Goal: Task Accomplishment & Management: Use online tool/utility

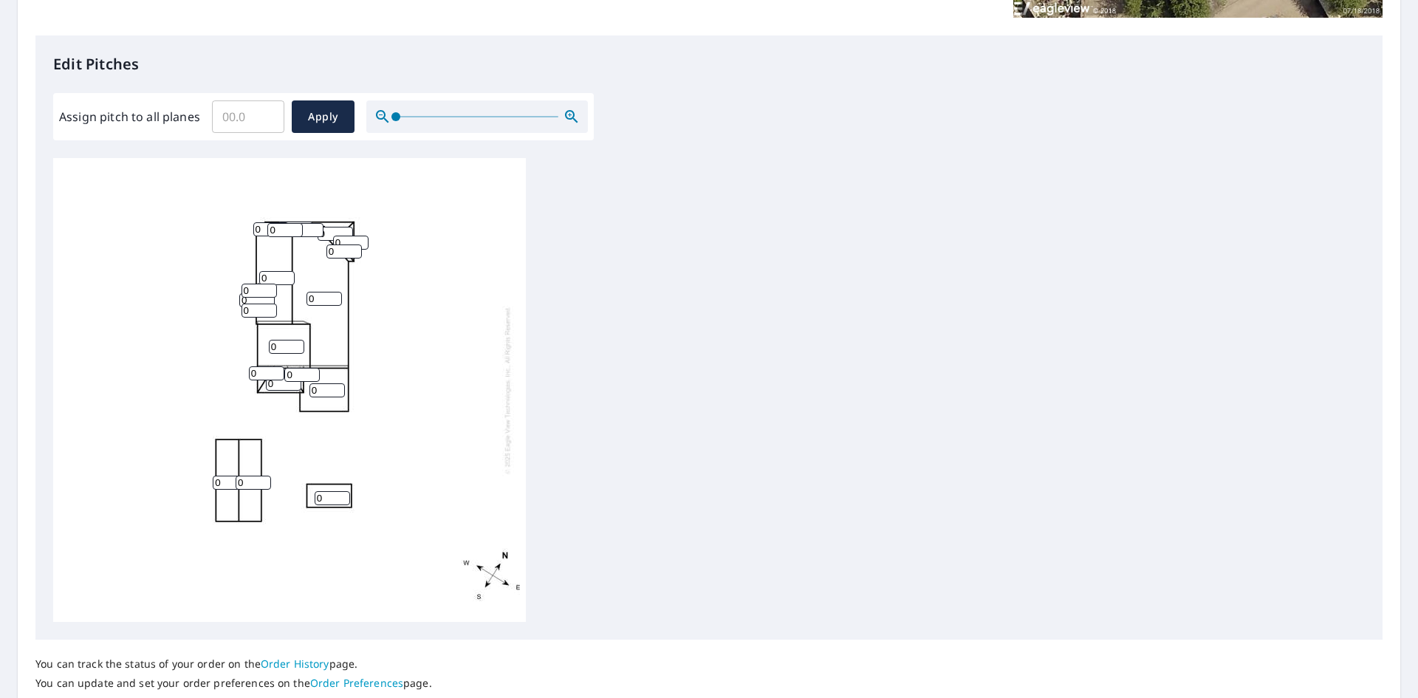
scroll to position [369, 0]
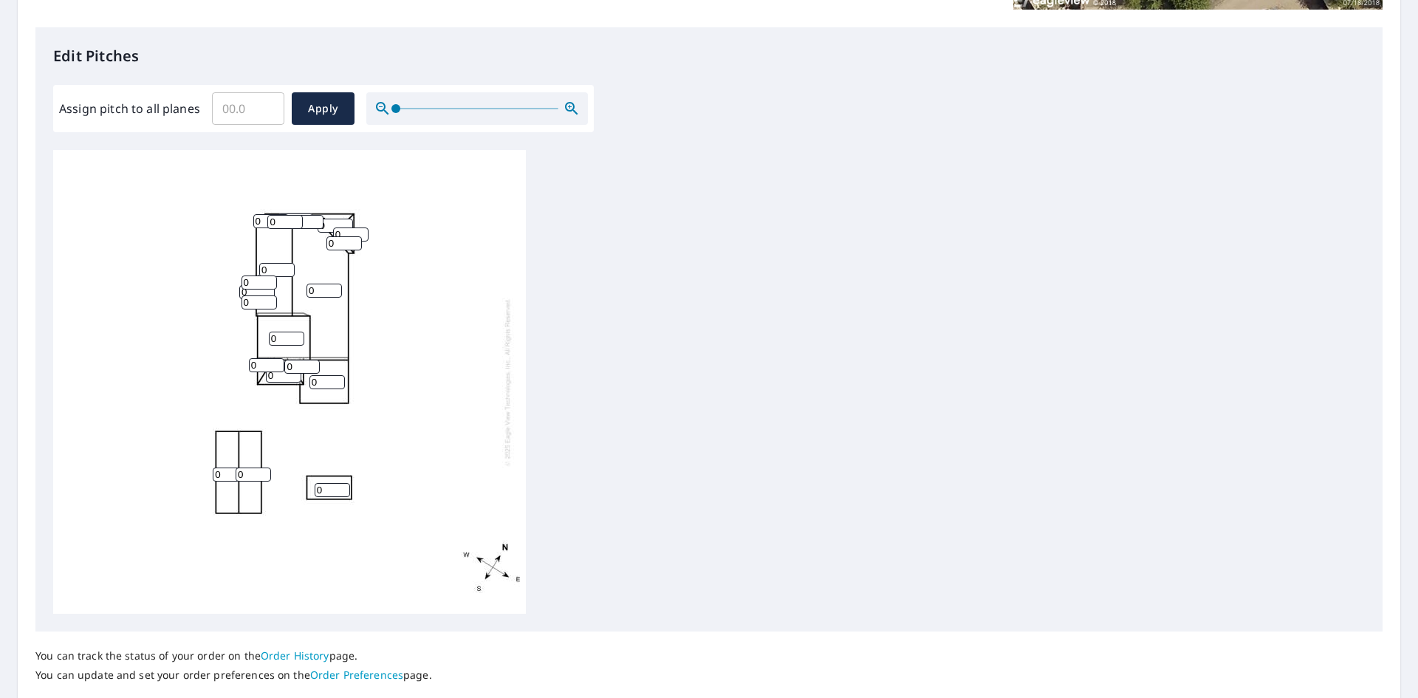
click at [325, 383] on input "0" at bounding box center [327, 382] width 35 height 14
type input "01"
click at [301, 365] on input "0" at bounding box center [301, 367] width 35 height 14
type input "011"
click at [276, 377] on input "0" at bounding box center [283, 376] width 35 height 14
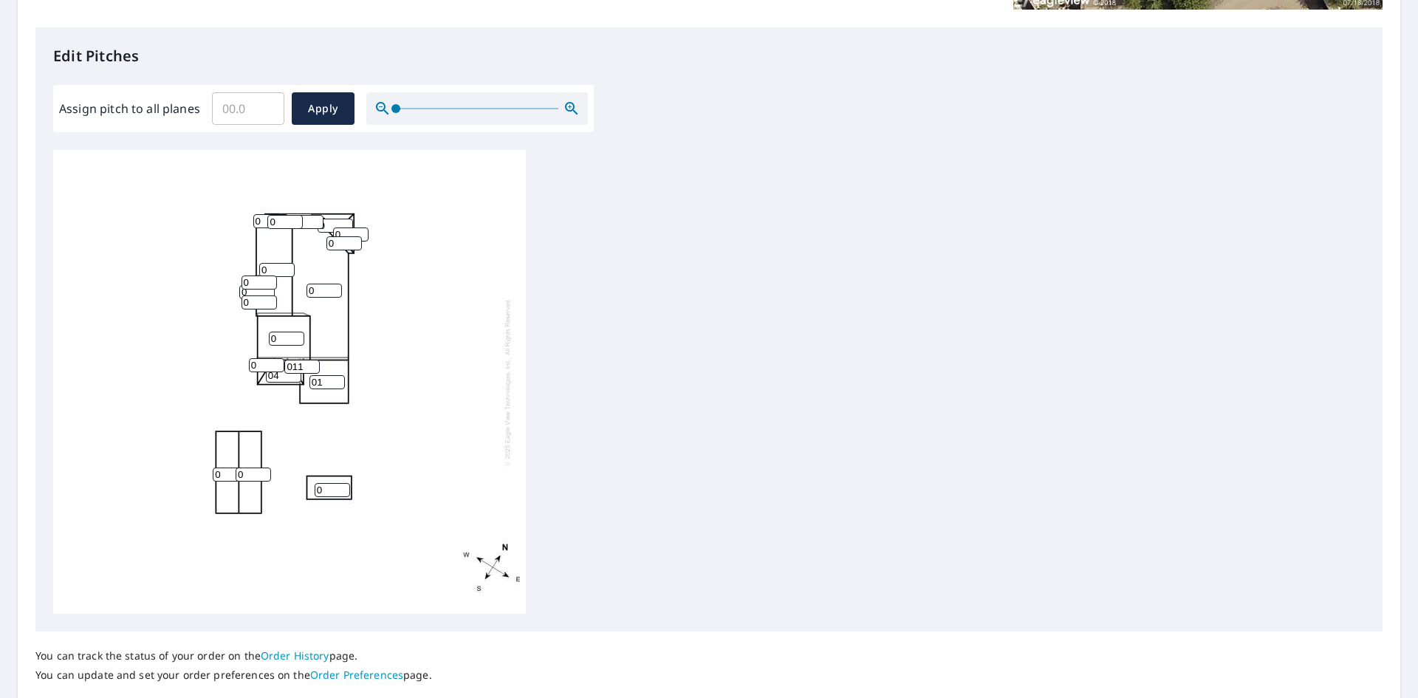
type input "04"
click at [265, 363] on input "0" at bounding box center [266, 365] width 35 height 14
type input "011"
click at [284, 337] on input "0" at bounding box center [286, 339] width 35 height 14
type input "011"
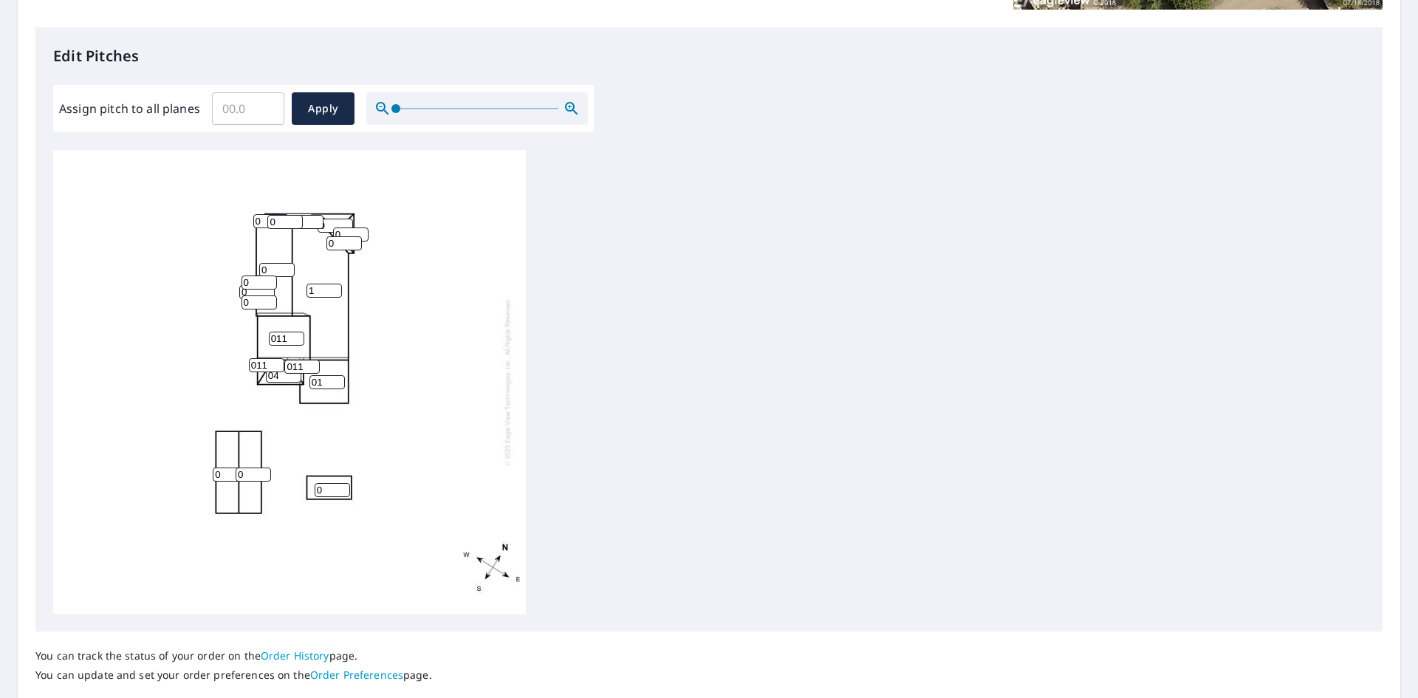
click at [328, 287] on input "1" at bounding box center [324, 291] width 35 height 14
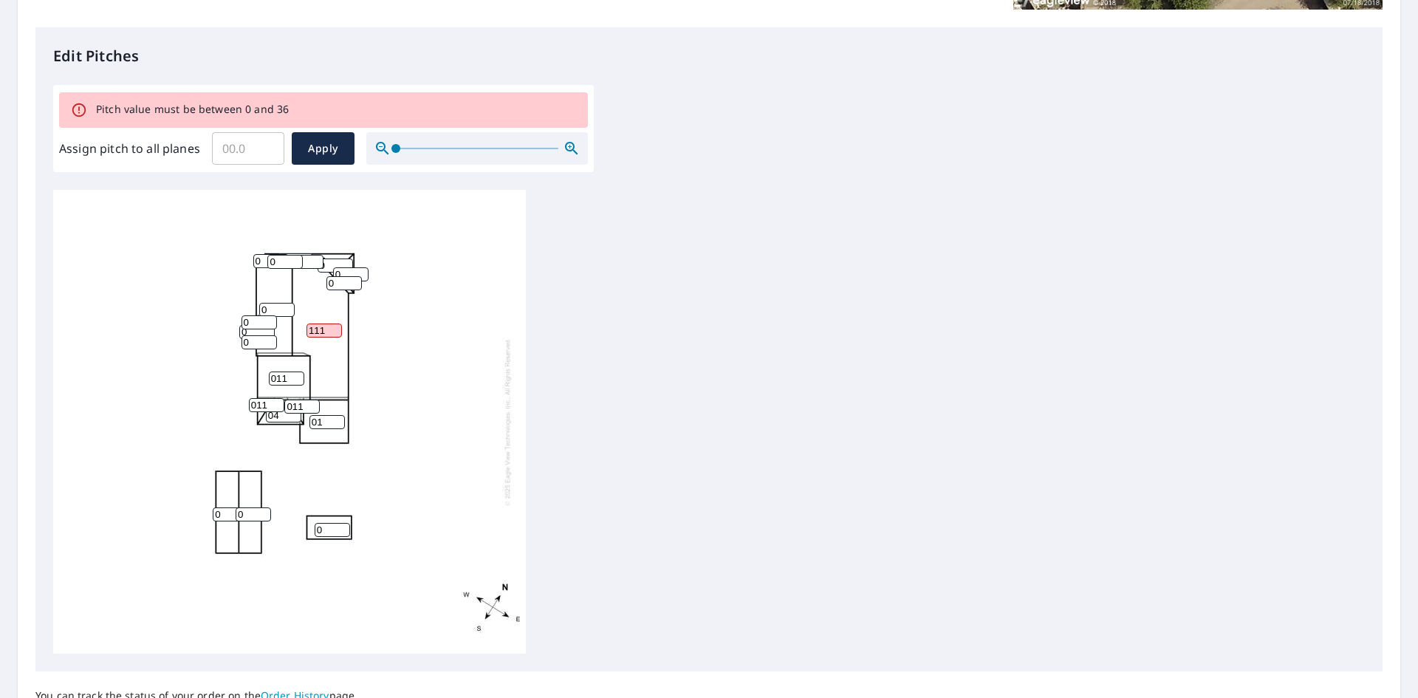
type input "111"
click at [253, 340] on input "0" at bounding box center [259, 342] width 35 height 14
drag, startPoint x: 259, startPoint y: 344, endPoint x: 234, endPoint y: 347, distance: 24.6
click at [234, 347] on div "111 0 011 01 0 0 0 04 0 0 011 011 0 0 0 011 0 0 0 0" at bounding box center [289, 422] width 473 height 464
type input "11"
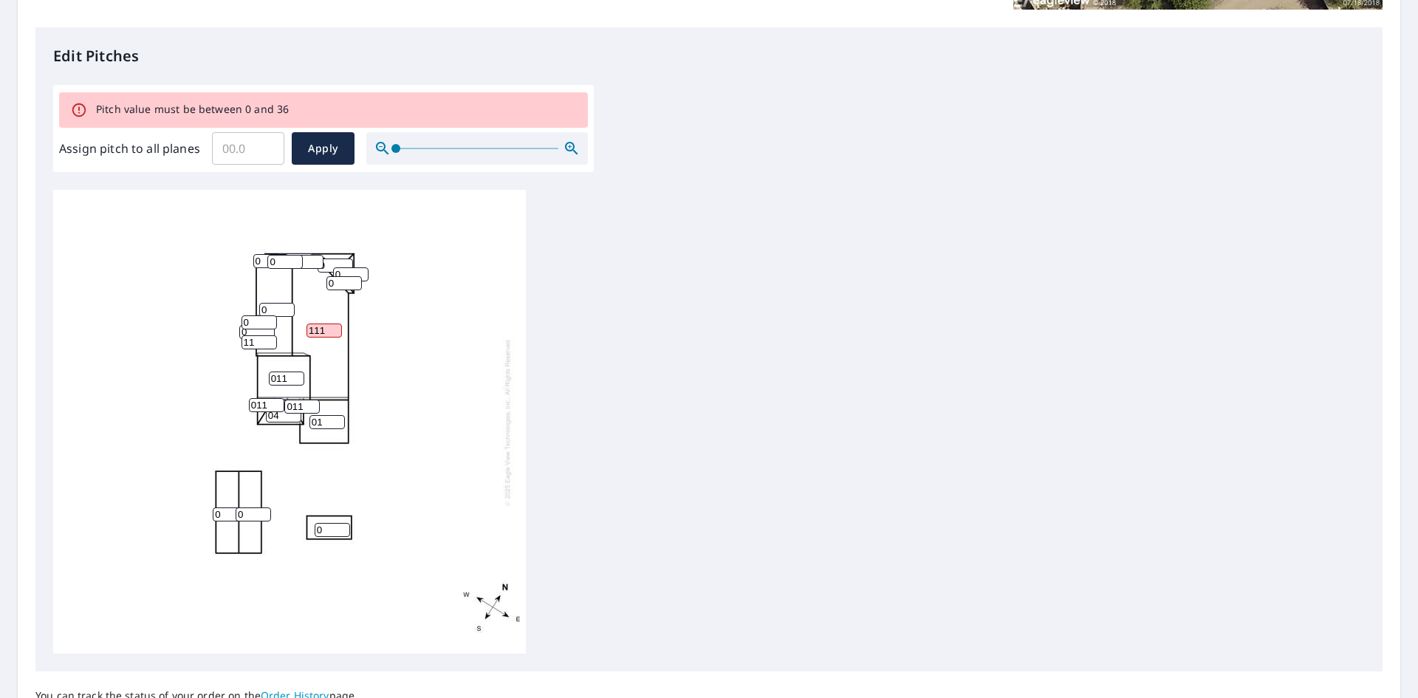
drag, startPoint x: 324, startPoint y: 331, endPoint x: 299, endPoint y: 337, distance: 25.1
click at [299, 337] on div "111 0 011 01 0 0 0 04 0 0 011 011 0 0 0 11 0 0 0 0" at bounding box center [289, 422] width 473 height 464
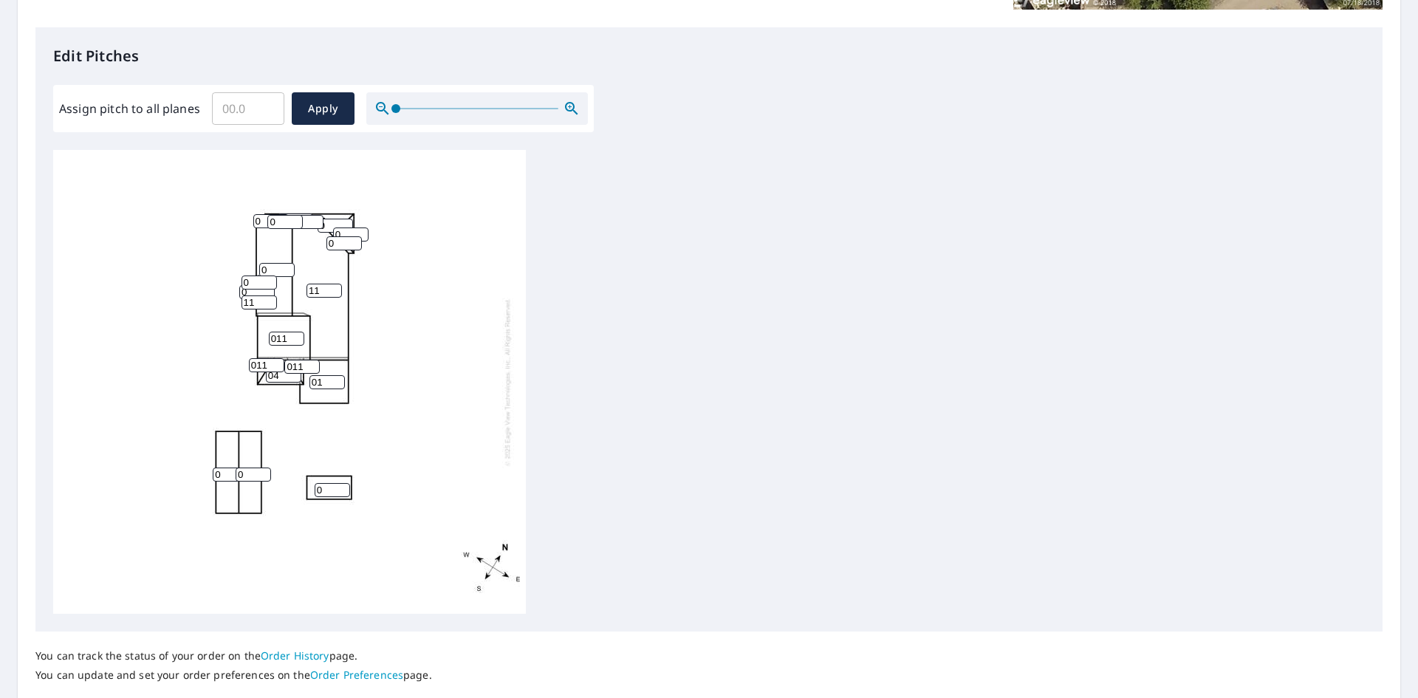
type input "11"
click at [241, 293] on input "0" at bounding box center [256, 292] width 35 height 14
type input "11"
drag, startPoint x: 244, startPoint y: 290, endPoint x: 232, endPoint y: 290, distance: 11.8
click at [232, 290] on div "11 0 011 01 0 0 0 04 0 0 011 011 0 11 0 11 0 0 0 0" at bounding box center [289, 382] width 473 height 464
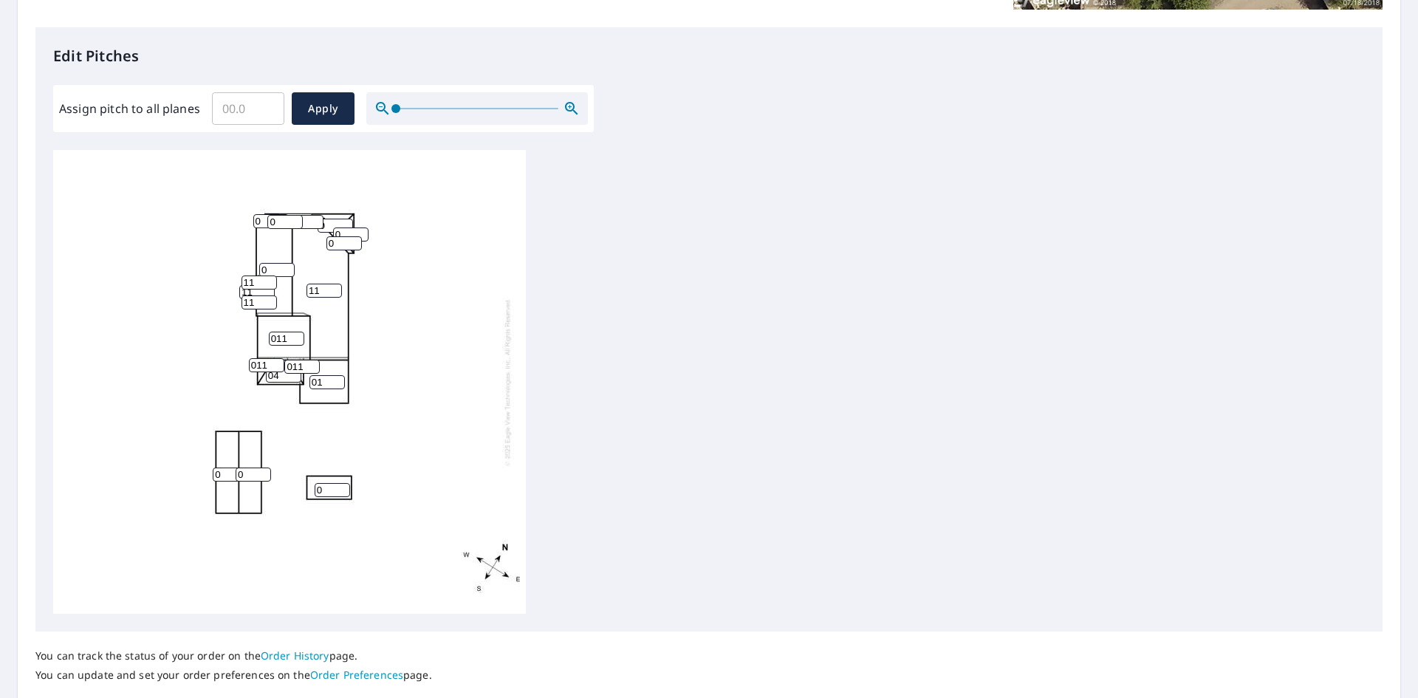
type input "11"
drag, startPoint x: 265, startPoint y: 270, endPoint x: 256, endPoint y: 273, distance: 9.1
click at [256, 273] on div "11 0 011 01 0 0 0 04 0 0 011 011 0 11 0 11 11 0 0 0" at bounding box center [289, 382] width 473 height 464
type input "11"
drag, startPoint x: 341, startPoint y: 242, endPoint x: 317, endPoint y: 245, distance: 24.6
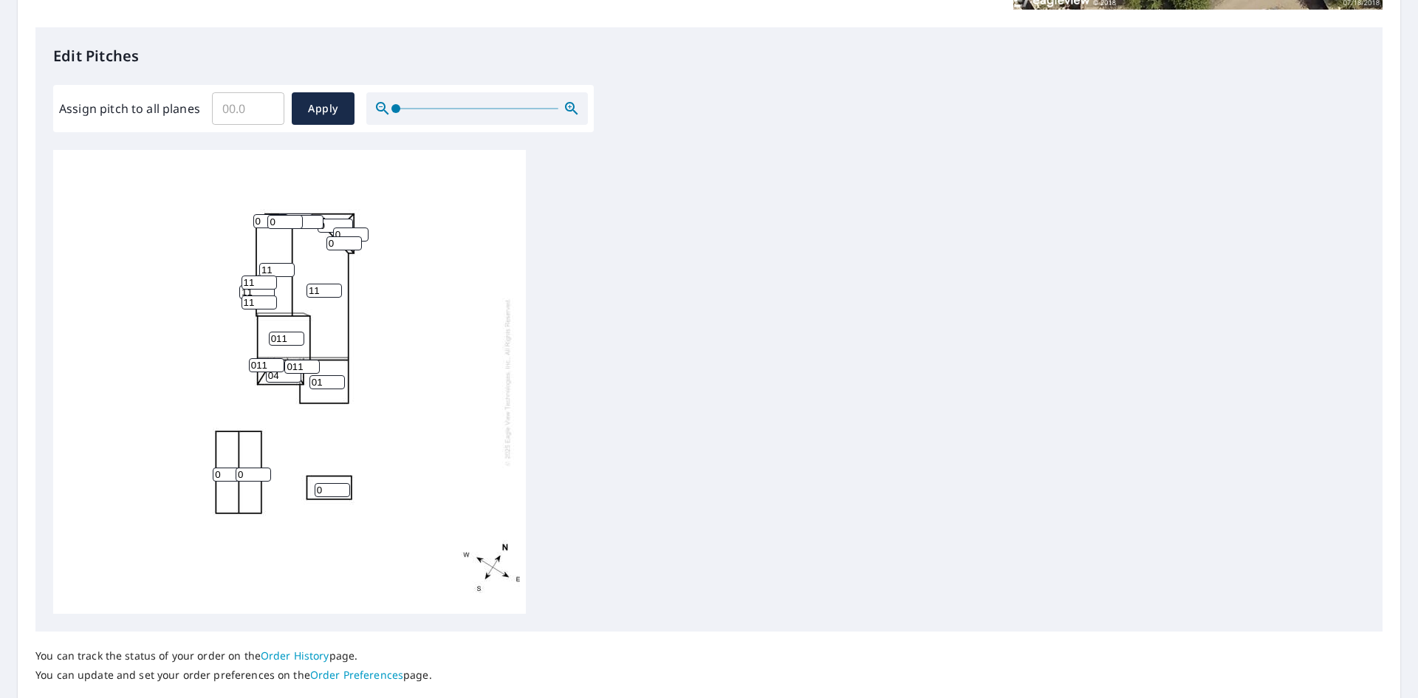
click at [317, 245] on div "11 11 011 01 0 0 0 04 0 0 011 011 0 11 0 11 11 0 0 0" at bounding box center [289, 382] width 473 height 464
type input "11"
click at [251, 292] on input "11" at bounding box center [256, 292] width 35 height 14
click at [262, 220] on input "0" at bounding box center [270, 221] width 35 height 14
type input "11"
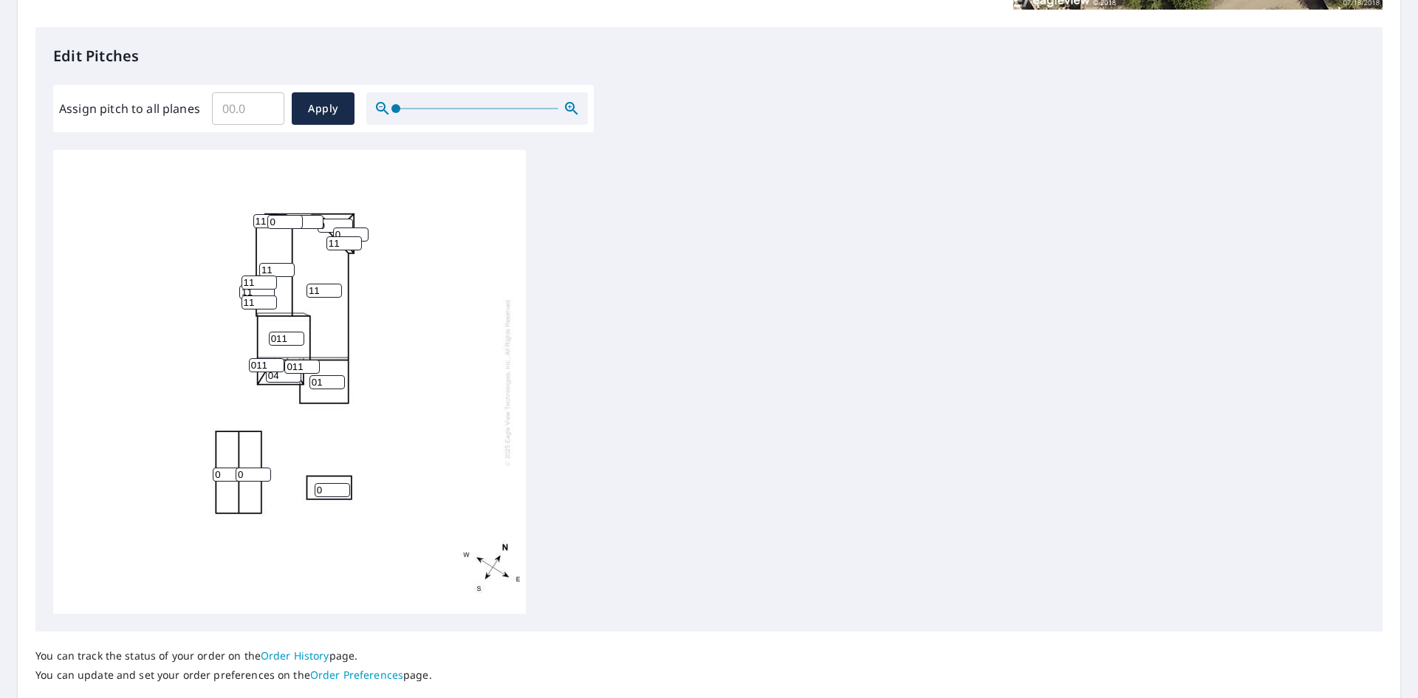
click at [267, 225] on div "11 11 011 01 0 0 0 04 0 0 011 011 11 11 0 11 11 11 0 0" at bounding box center [289, 382] width 473 height 464
type input "11"
click at [306, 219] on input "0" at bounding box center [305, 222] width 35 height 14
type input "0"
type input "11"
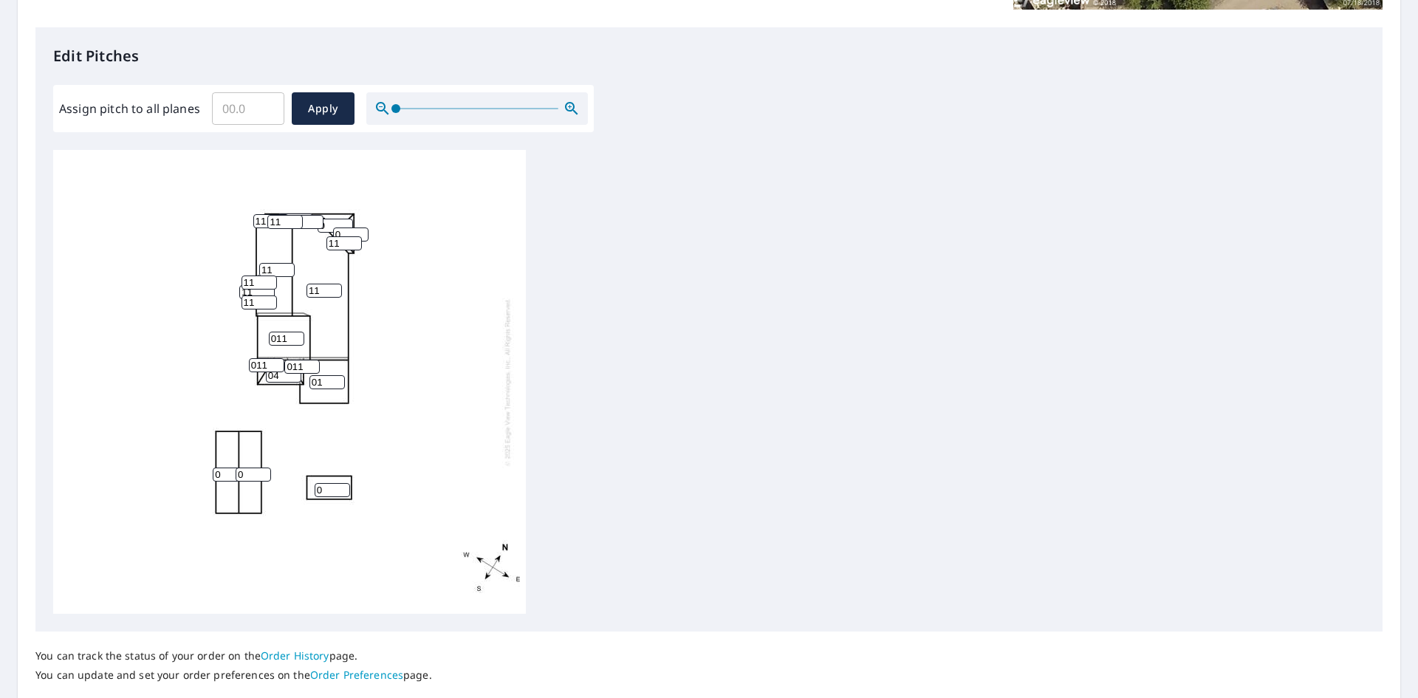
click at [347, 231] on input "0" at bounding box center [350, 235] width 35 height 14
type input "11"
click at [327, 227] on input "0" at bounding box center [335, 226] width 35 height 14
type input "11"
click at [406, 285] on div "11 11 011 01 0 0 0 04 11 11 011 011 11 11 0 11 11 11 11 11" at bounding box center [289, 382] width 473 height 464
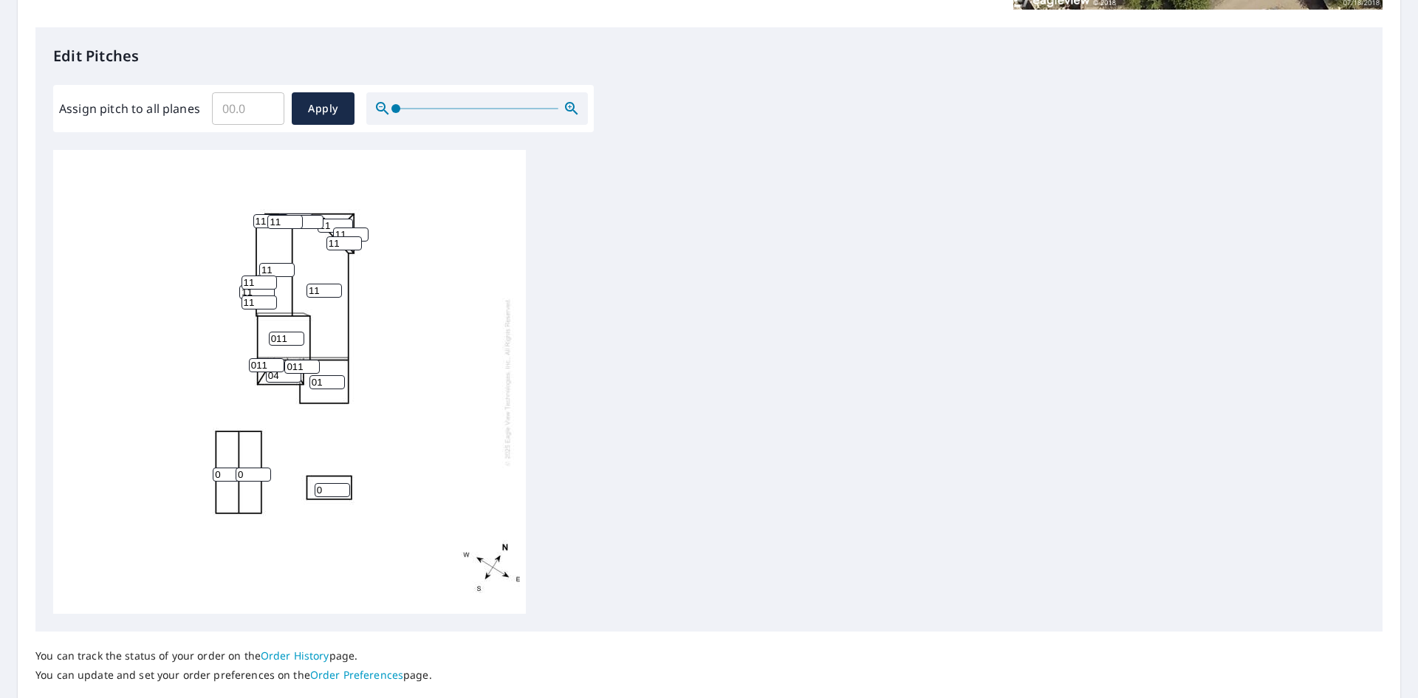
drag, startPoint x: 241, startPoint y: 478, endPoint x: 230, endPoint y: 481, distance: 10.8
click at [230, 481] on div "11 11 011 01 0 0 0 04 11 11 011 011 11 11 0 11 11 11 11 11" at bounding box center [289, 382] width 473 height 464
type input "2"
drag, startPoint x: 227, startPoint y: 478, endPoint x: 202, endPoint y: 478, distance: 25.1
click at [202, 478] on div "11 11 011 01 0 2 0 04 11 11 011 011 11 11 0 11 11 11 11 11" at bounding box center [289, 382] width 473 height 464
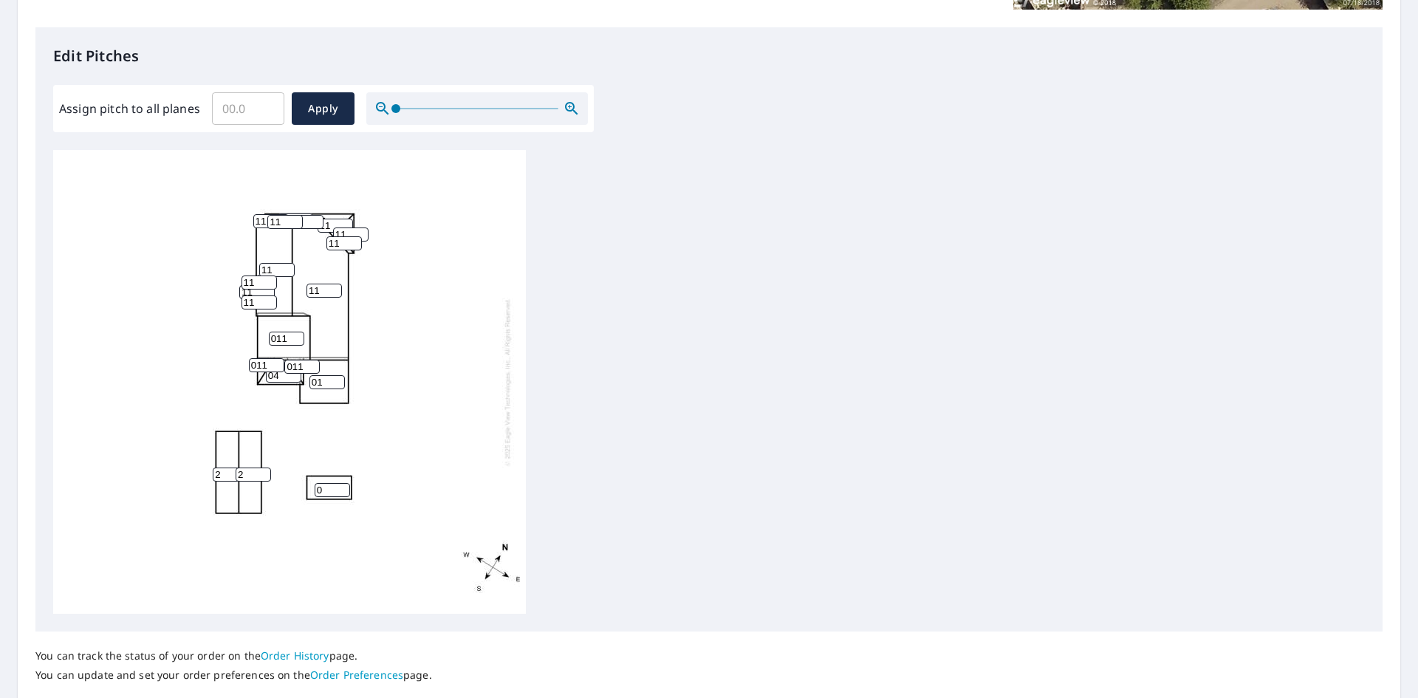
type input "2"
click at [389, 447] on div "11 11 011 01 2 2 0 04 11 11 011 011 11 11 0 11 11 11 11 11" at bounding box center [289, 382] width 473 height 464
click at [322, 113] on span "Apply" at bounding box center [323, 109] width 39 height 18
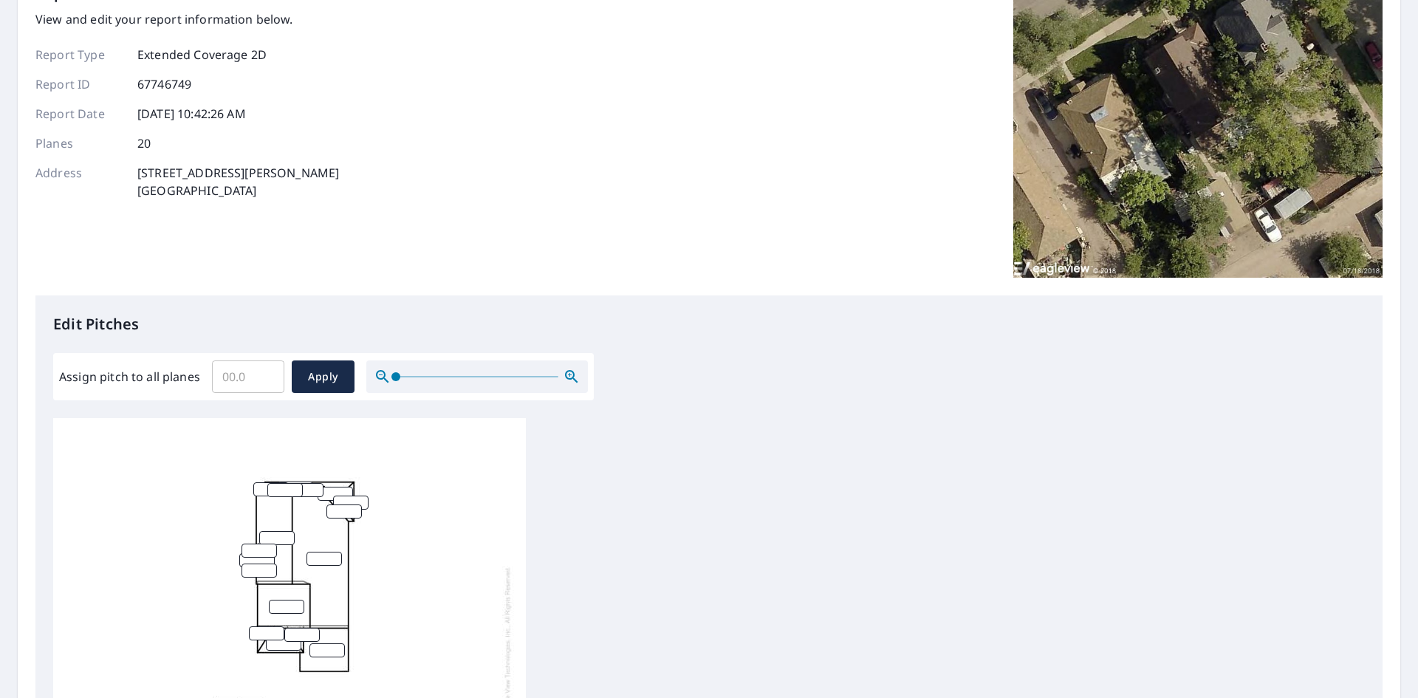
scroll to position [15, 0]
click at [239, 388] on input "Assign pitch to all planes" at bounding box center [248, 376] width 72 height 41
type input "11"
click at [316, 377] on span "Apply" at bounding box center [323, 377] width 39 height 18
type input "11"
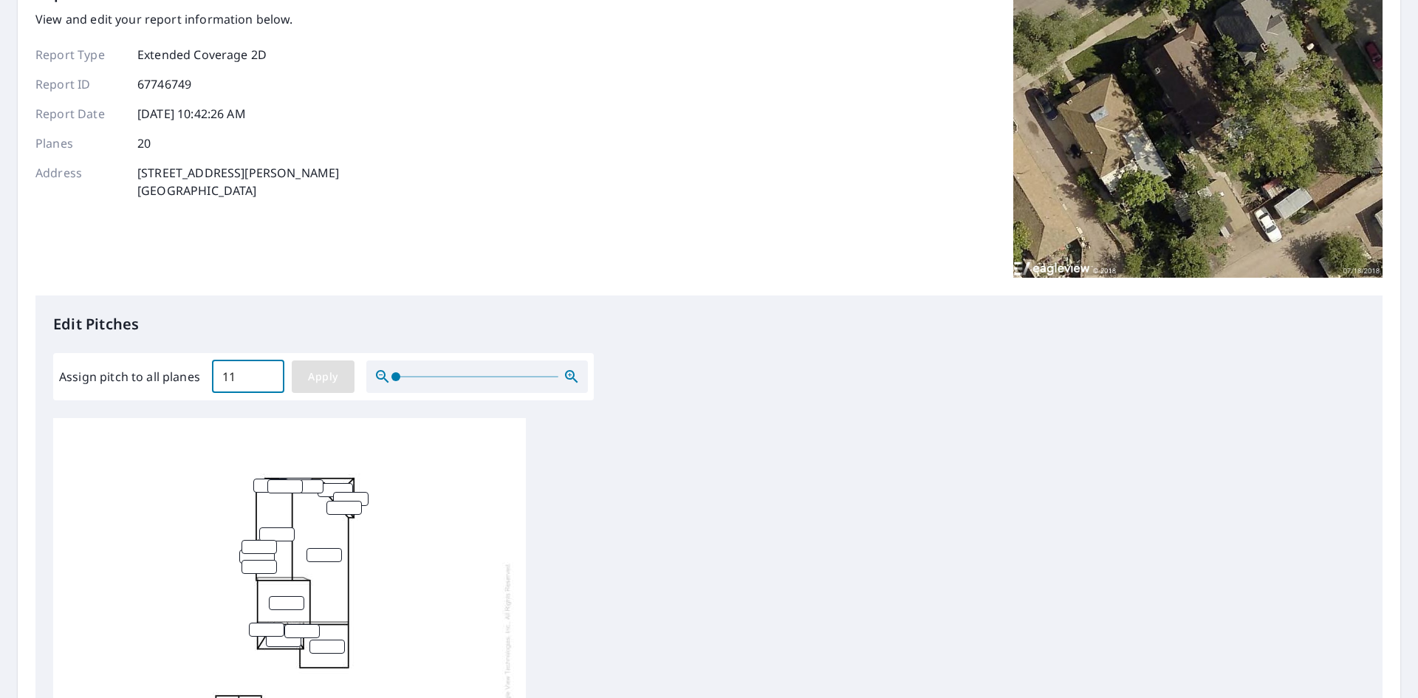
type input "11"
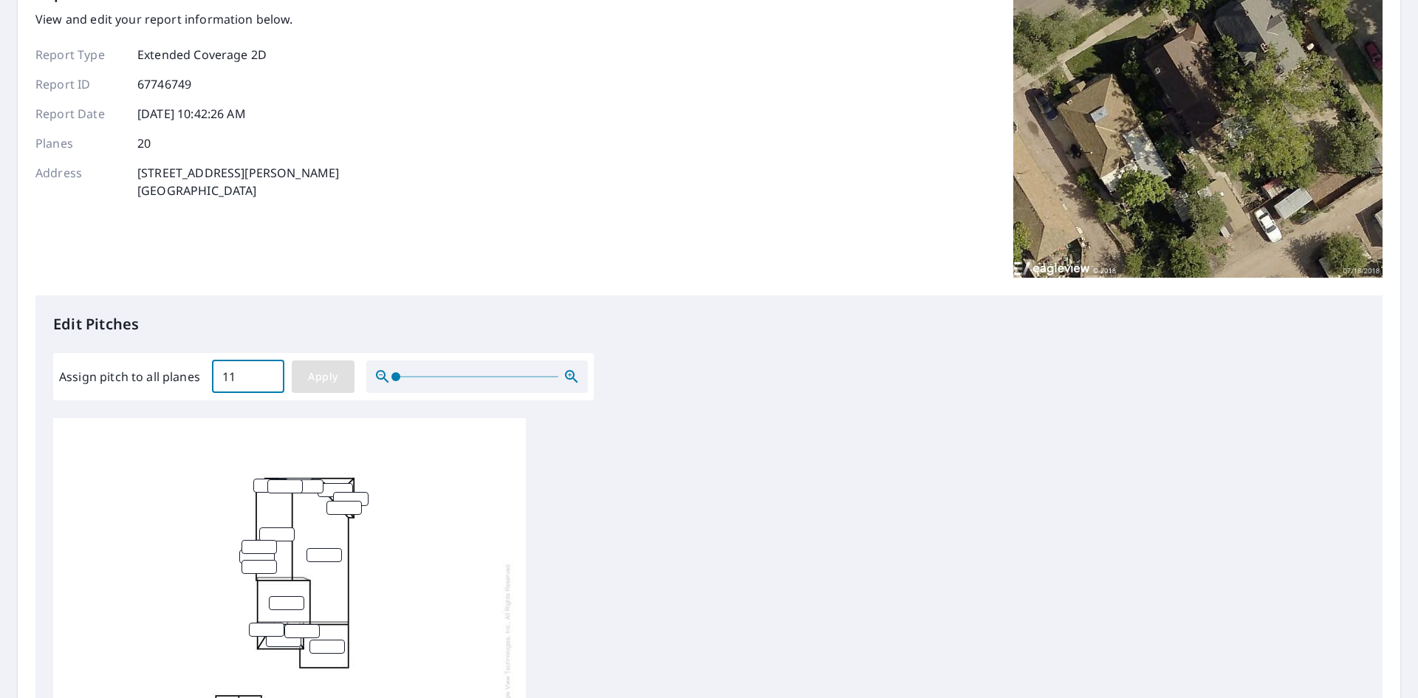
type input "11"
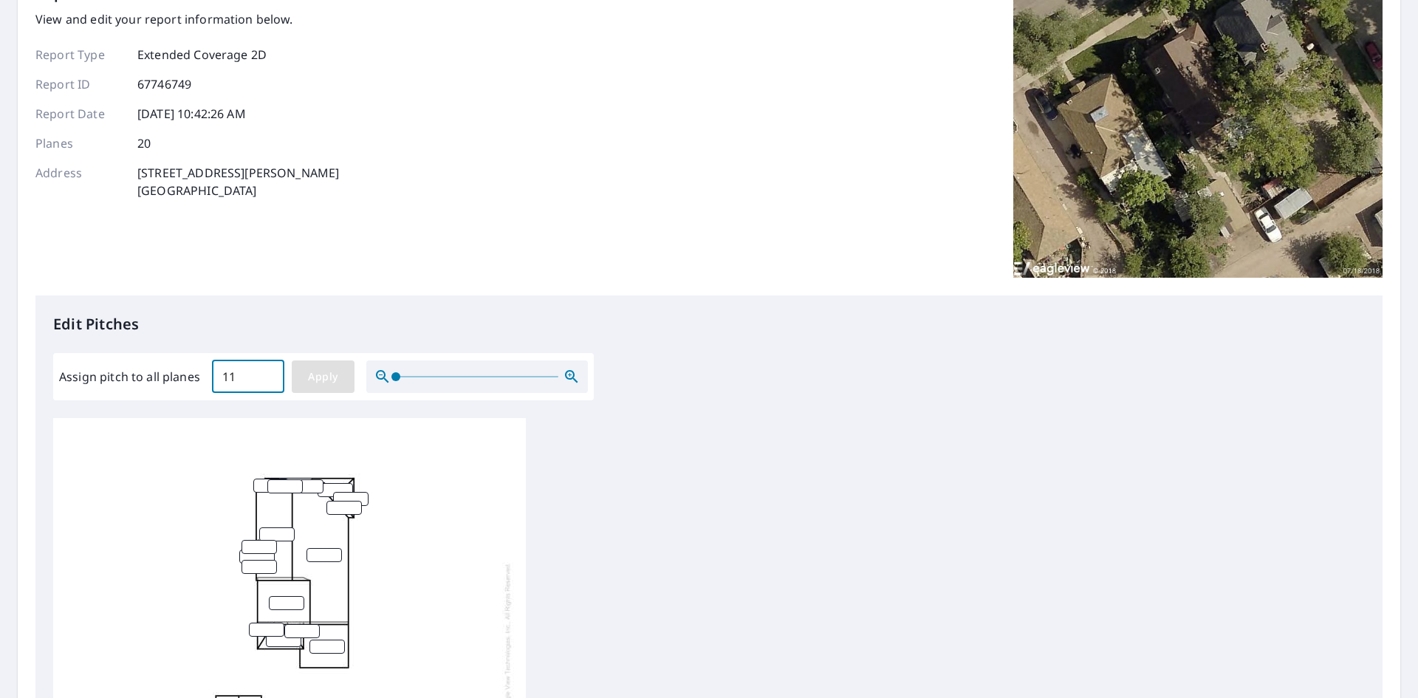
type input "11"
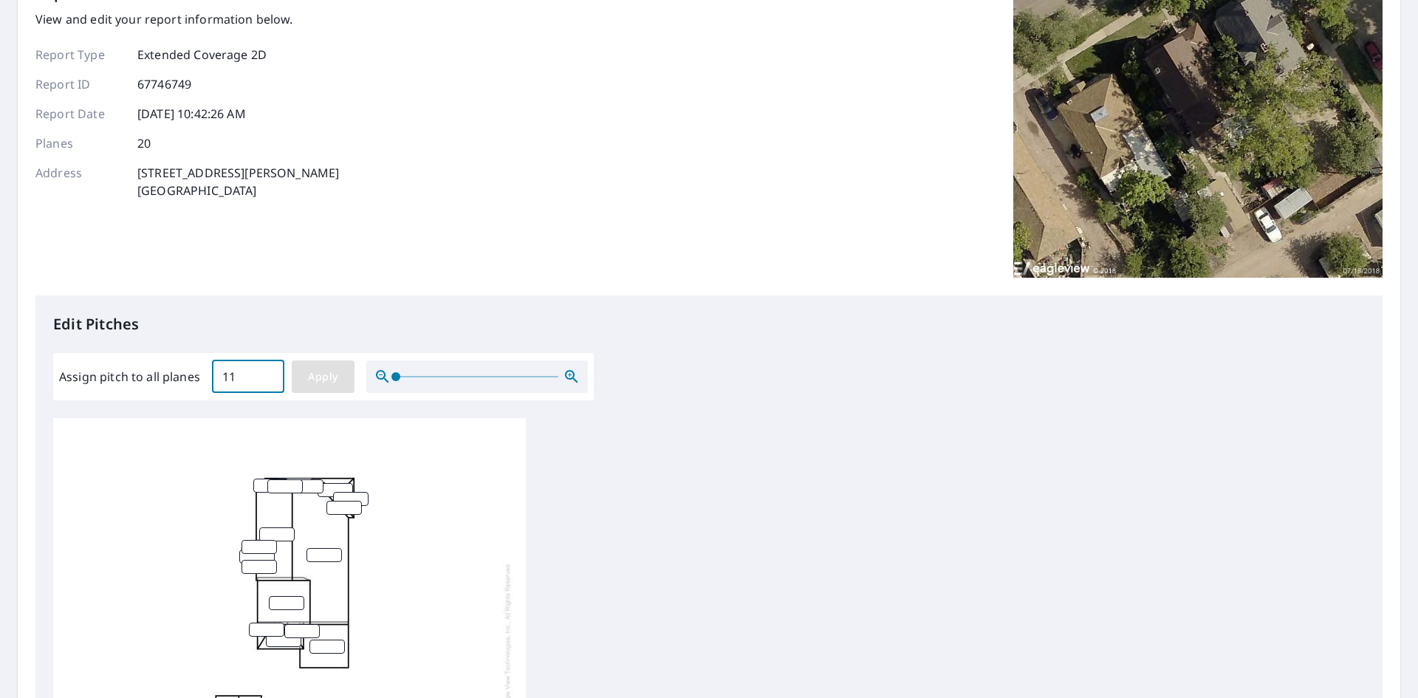
type input "11"
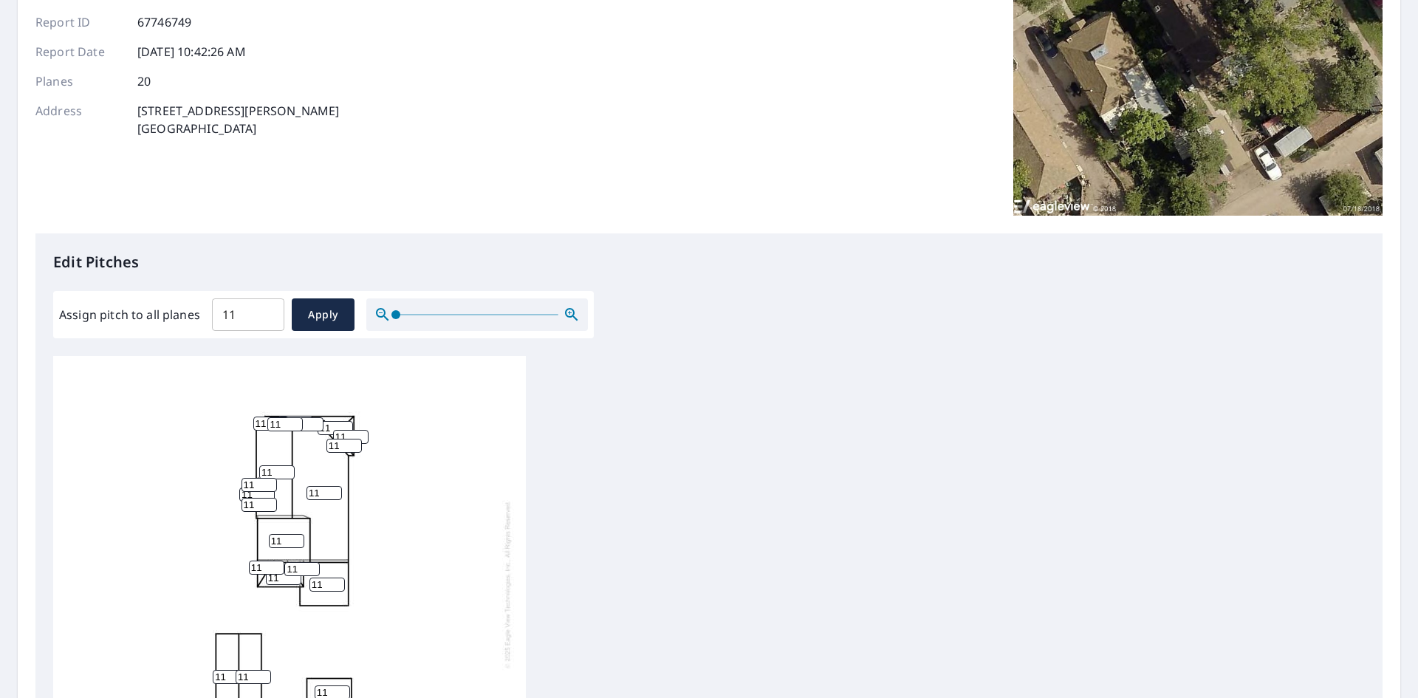
scroll to position [249, 0]
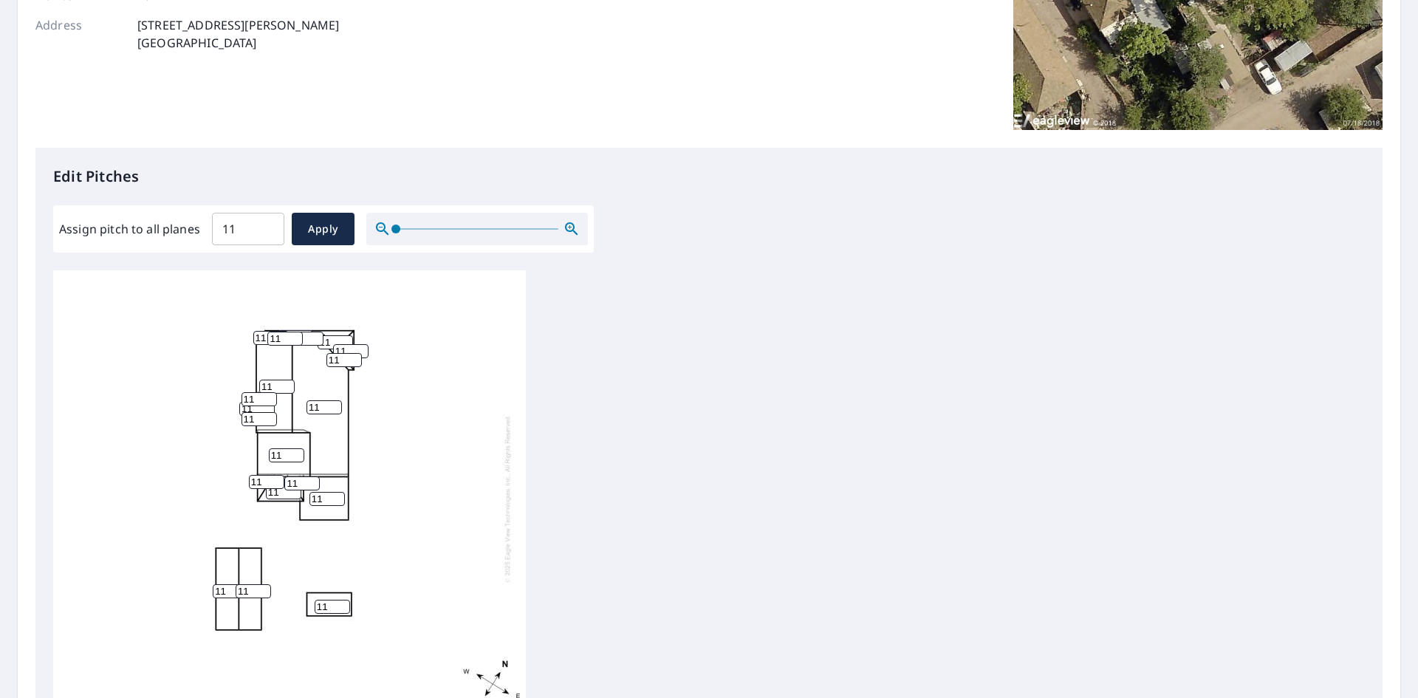
drag, startPoint x: 282, startPoint y: 485, endPoint x: 266, endPoint y: 489, distance: 16.8
click at [266, 489] on div "11 11 11 11 11 11 11 11 11 11 11 11 11 11 11 11 11 11 11 11" at bounding box center [289, 499] width 473 height 464
type input "4"
drag, startPoint x: 260, startPoint y: 474, endPoint x: 244, endPoint y: 478, distance: 16.7
click at [244, 478] on div "11 11 11 11 11 11 11 4 11 11 11 11 11 11 11 11 11 11 11 11" at bounding box center [289, 499] width 473 height 464
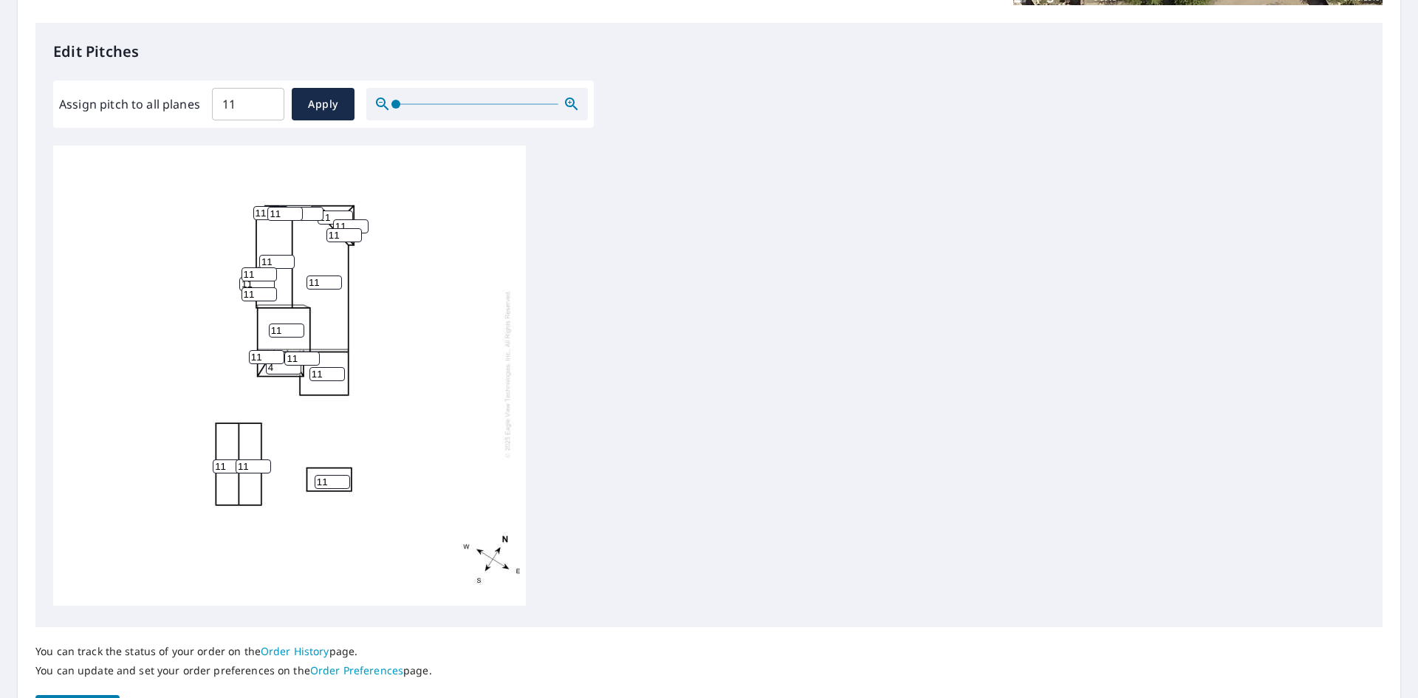
scroll to position [397, 0]
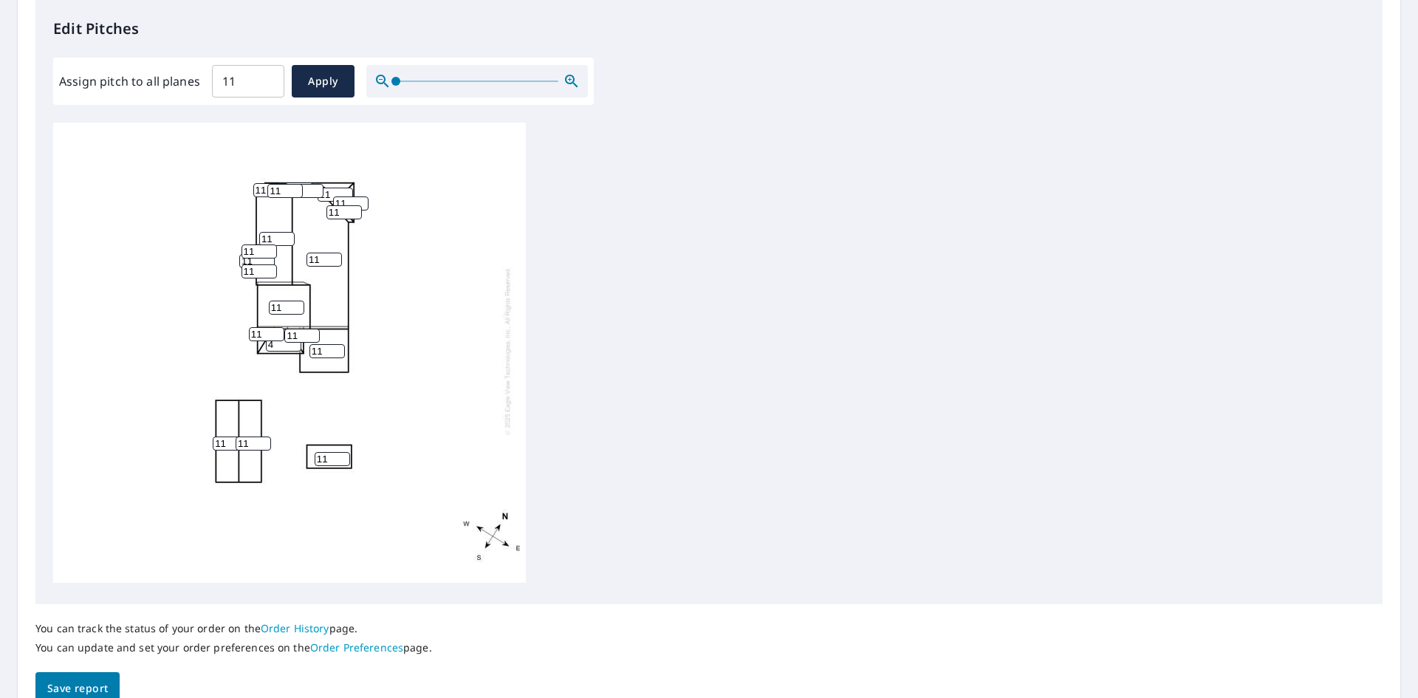
drag, startPoint x: 253, startPoint y: 435, endPoint x: 237, endPoint y: 435, distance: 15.5
click at [237, 437] on input "11" at bounding box center [253, 444] width 35 height 14
type input "2"
drag, startPoint x: 222, startPoint y: 437, endPoint x: 213, endPoint y: 439, distance: 9.9
click at [213, 439] on div "11 11 11 11 11 2 11 4 11 11 11 11 11 11 11 11 11 11 11 11" at bounding box center [289, 351] width 473 height 464
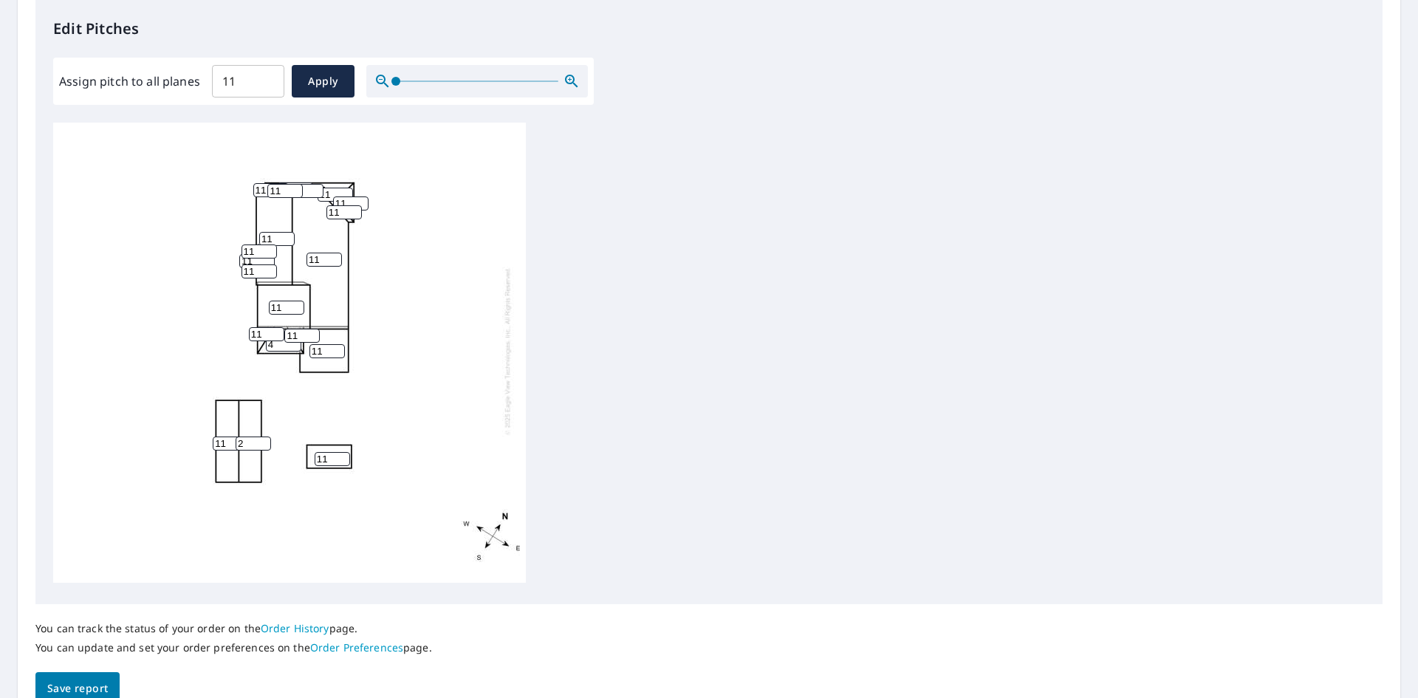
click at [226, 437] on input "11" at bounding box center [230, 444] width 35 height 14
drag, startPoint x: 224, startPoint y: 434, endPoint x: 215, endPoint y: 437, distance: 9.3
click at [216, 437] on input "11" at bounding box center [230, 444] width 35 height 14
type input "2"
click at [311, 403] on div "11 11 11 11 2 2 11 4 11 11 11 11 11 11 11 11 11 11 11 11" at bounding box center [289, 351] width 473 height 464
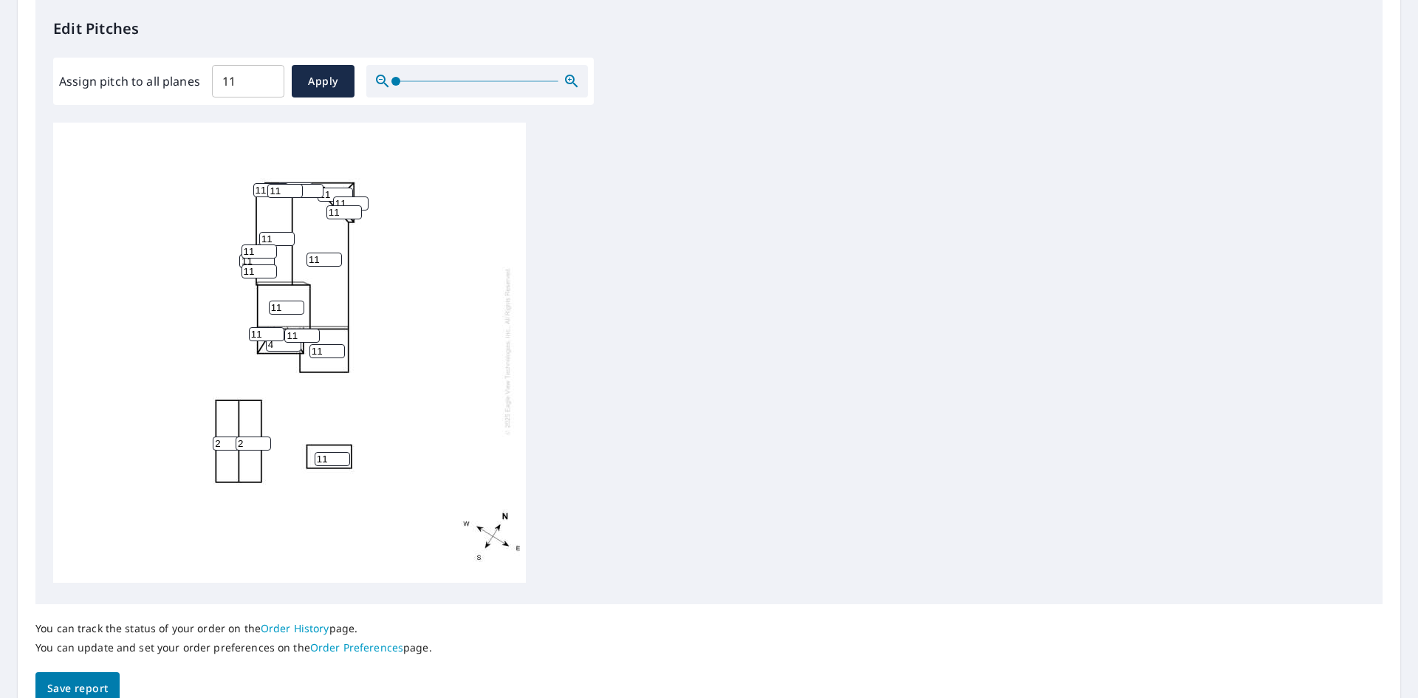
scroll to position [471, 0]
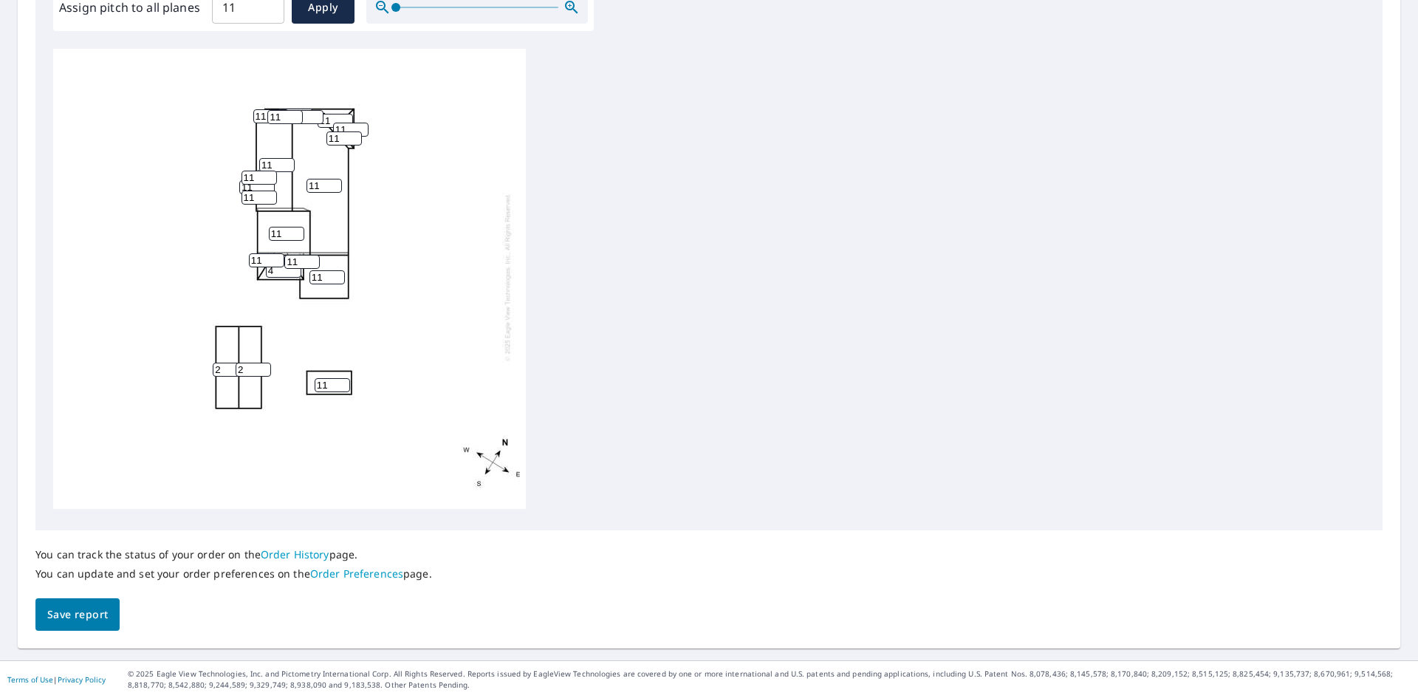
drag, startPoint x: 329, startPoint y: 376, endPoint x: 317, endPoint y: 380, distance: 13.3
click at [317, 380] on input "11" at bounding box center [332, 385] width 35 height 14
type input "0"
click at [247, 453] on div "11 11 11 11 2 2 0 4 11 11 11 11 11 11 11 11 11 11 11 11" at bounding box center [289, 277] width 473 height 464
click at [72, 615] on span "Save report" at bounding box center [77, 615] width 61 height 18
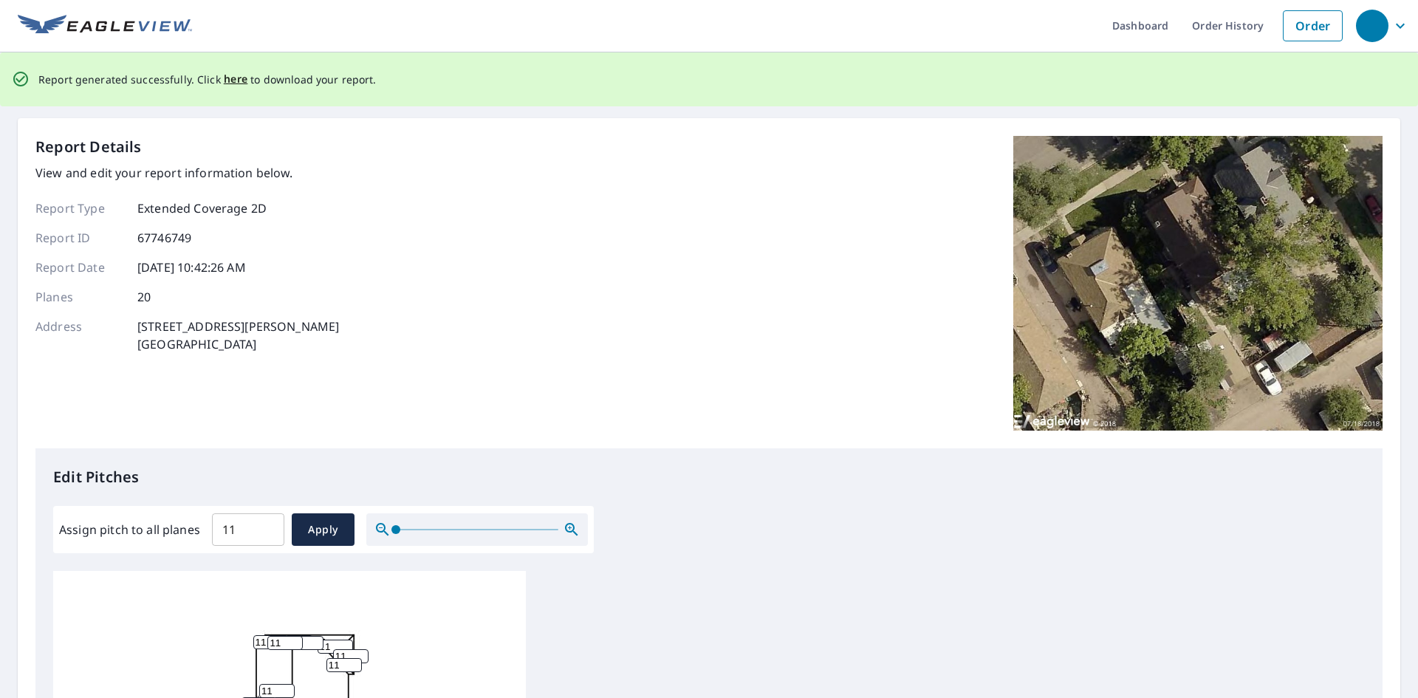
scroll to position [0, 0]
click at [238, 86] on span "here" at bounding box center [236, 81] width 24 height 18
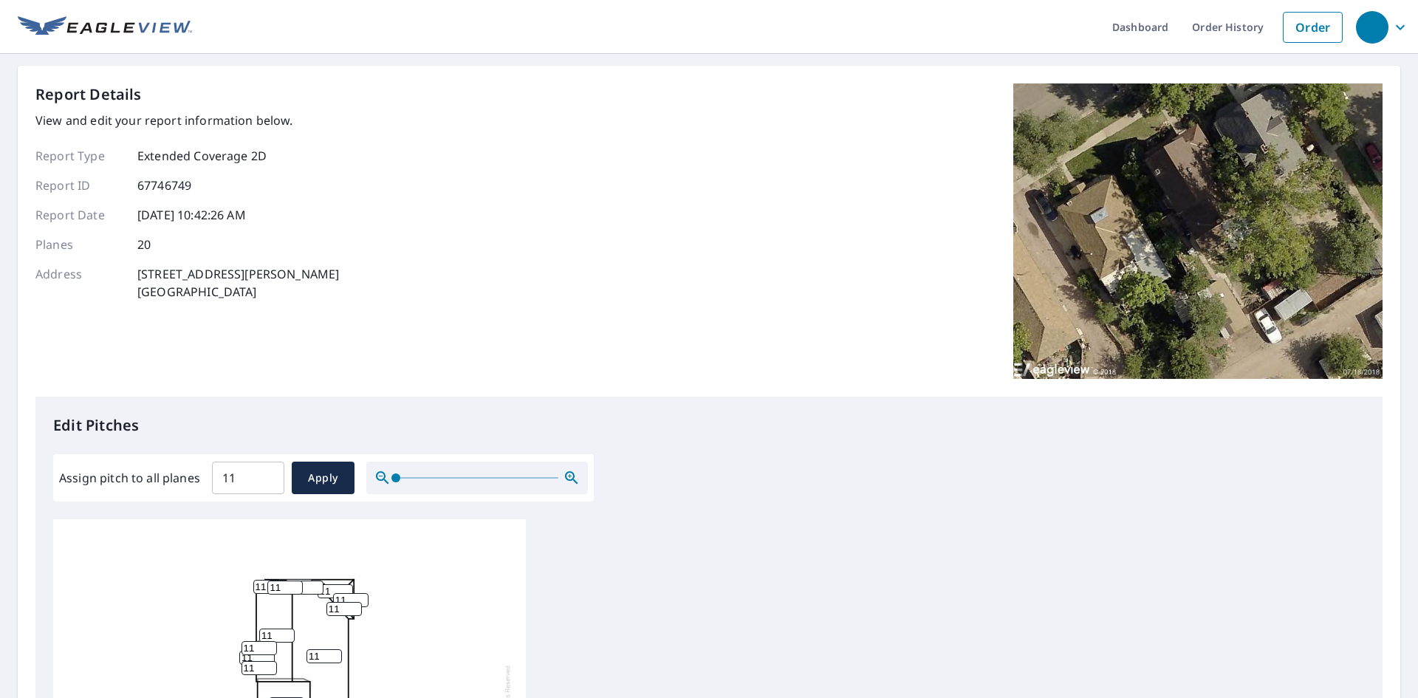
scroll to position [15, 0]
